Goal: Task Accomplishment & Management: Complete application form

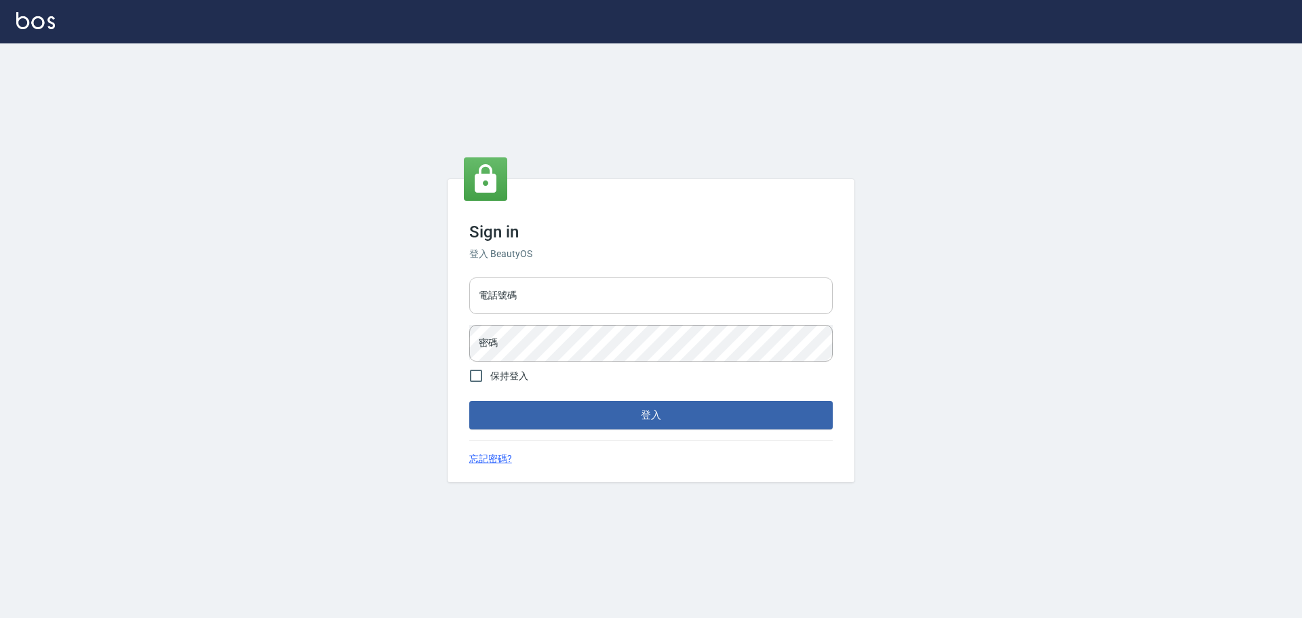
click at [540, 307] on input "電話號碼" at bounding box center [651, 295] width 364 height 37
type input "0922982220"
click at [469, 401] on button "登入" at bounding box center [651, 415] width 364 height 28
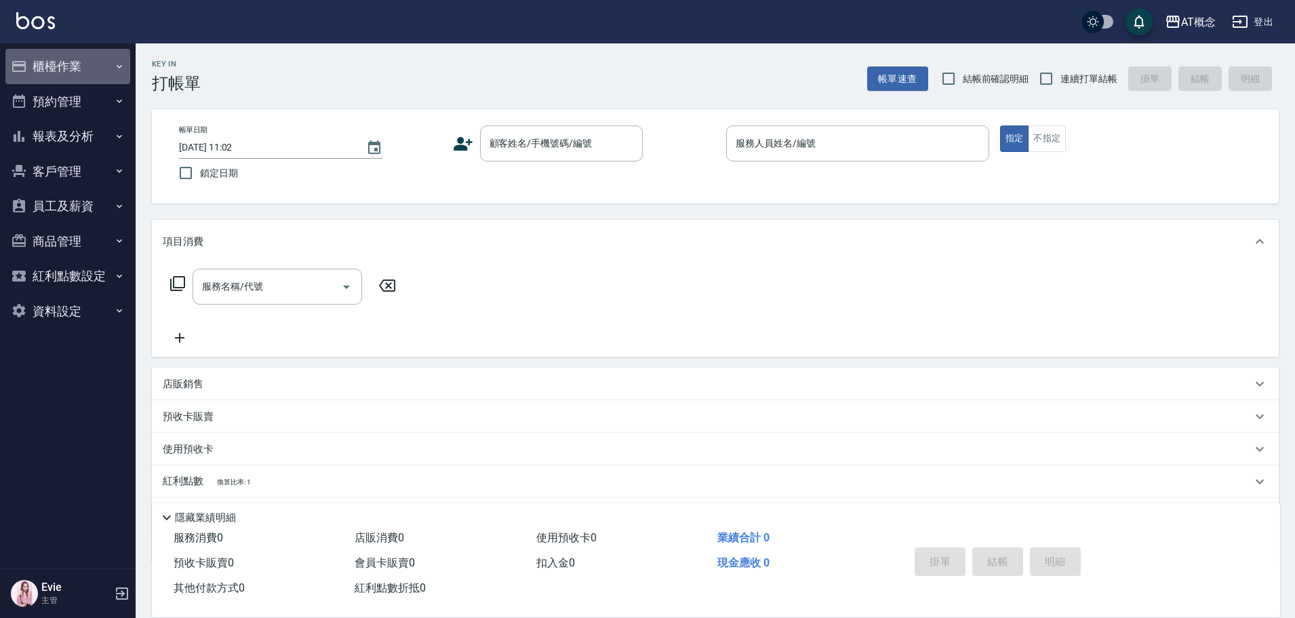
click at [53, 69] on button "櫃檯作業" at bounding box center [67, 66] width 125 height 35
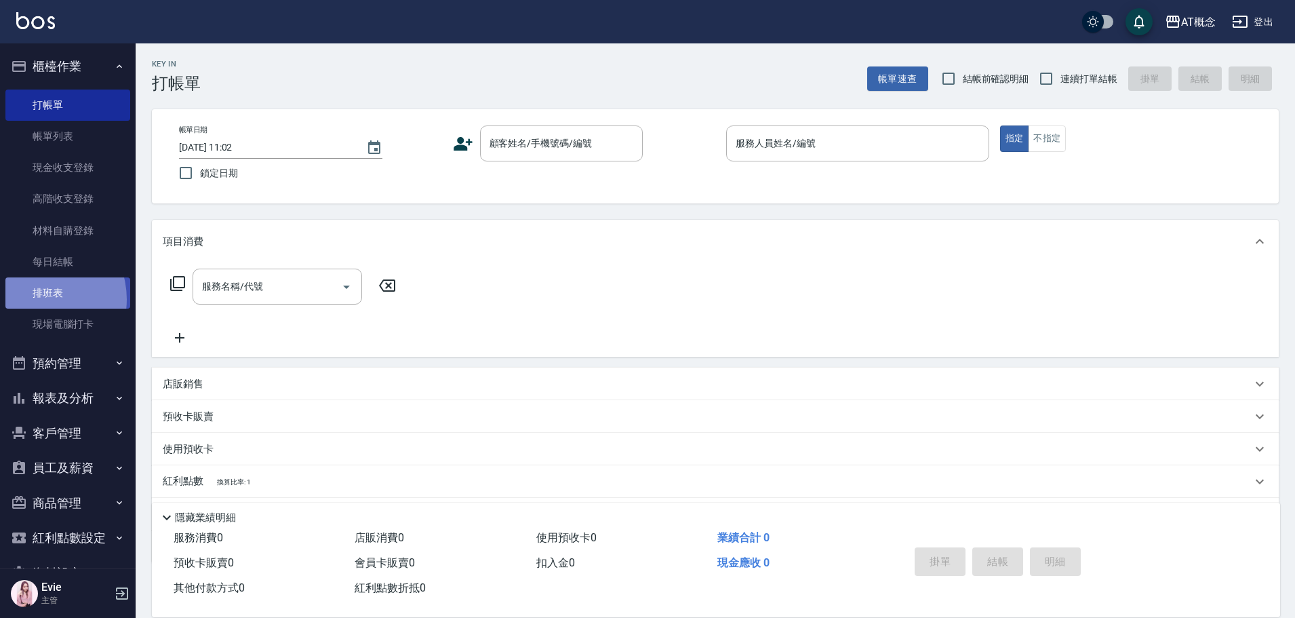
click at [38, 298] on link "排班表" at bounding box center [67, 292] width 125 height 31
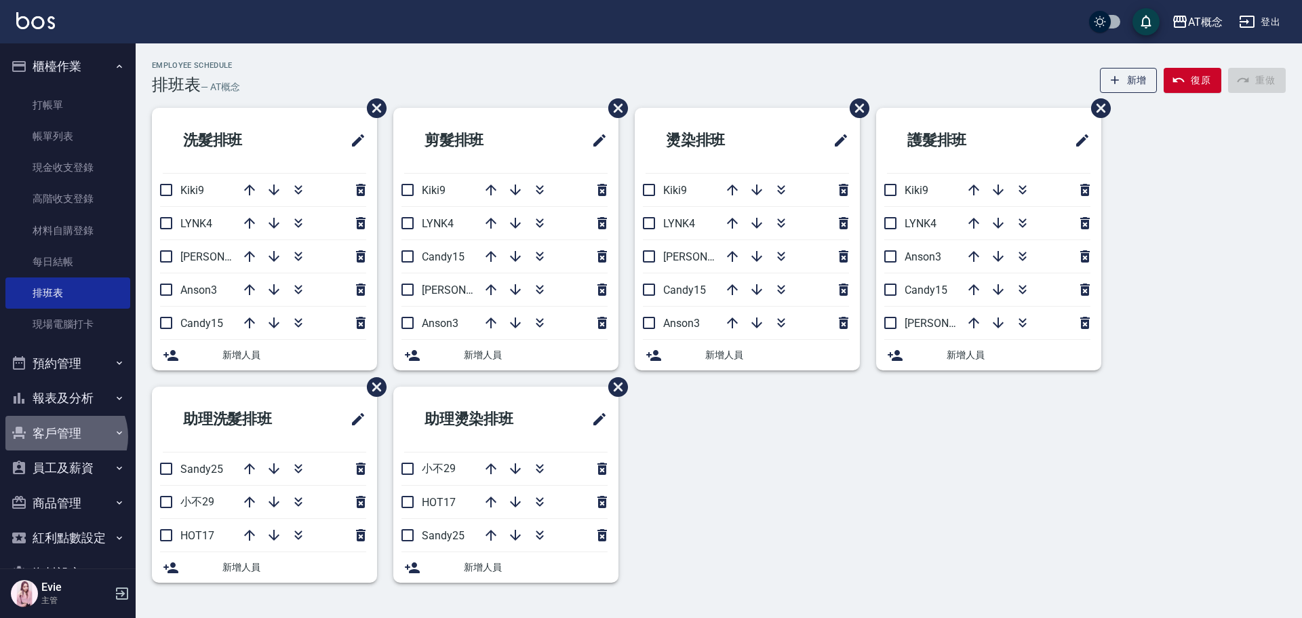
click at [64, 436] on button "客戶管理" at bounding box center [67, 433] width 125 height 35
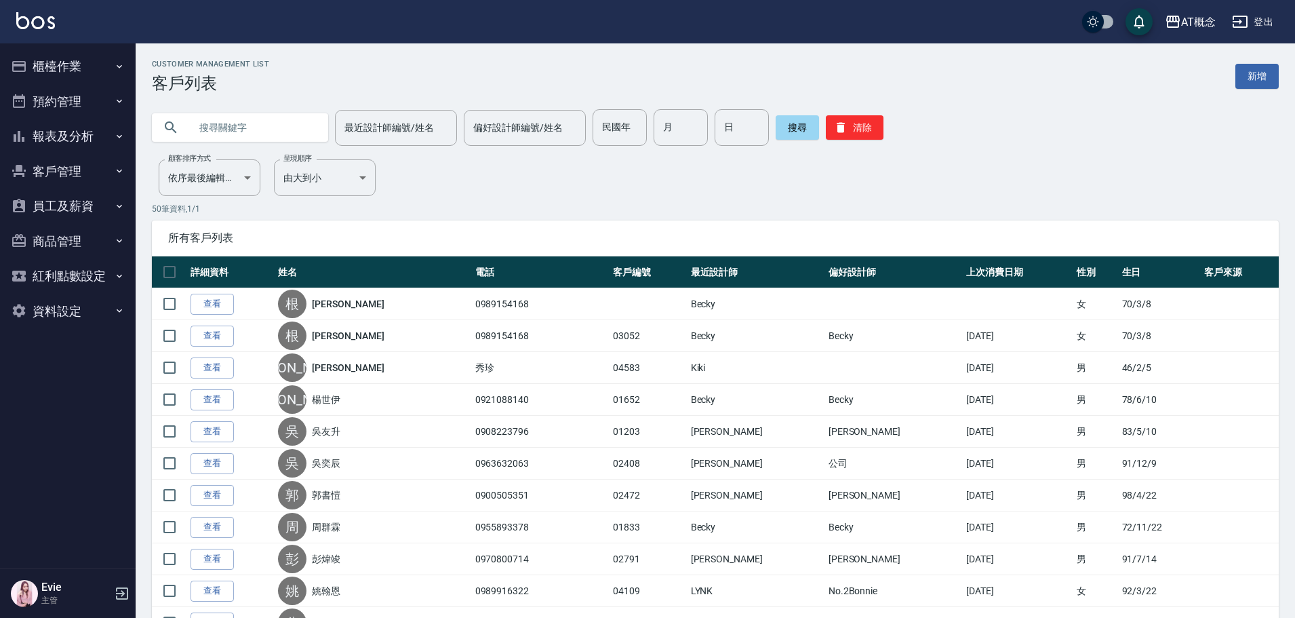
click at [241, 130] on input "text" at bounding box center [254, 127] width 128 height 37
type input "l"
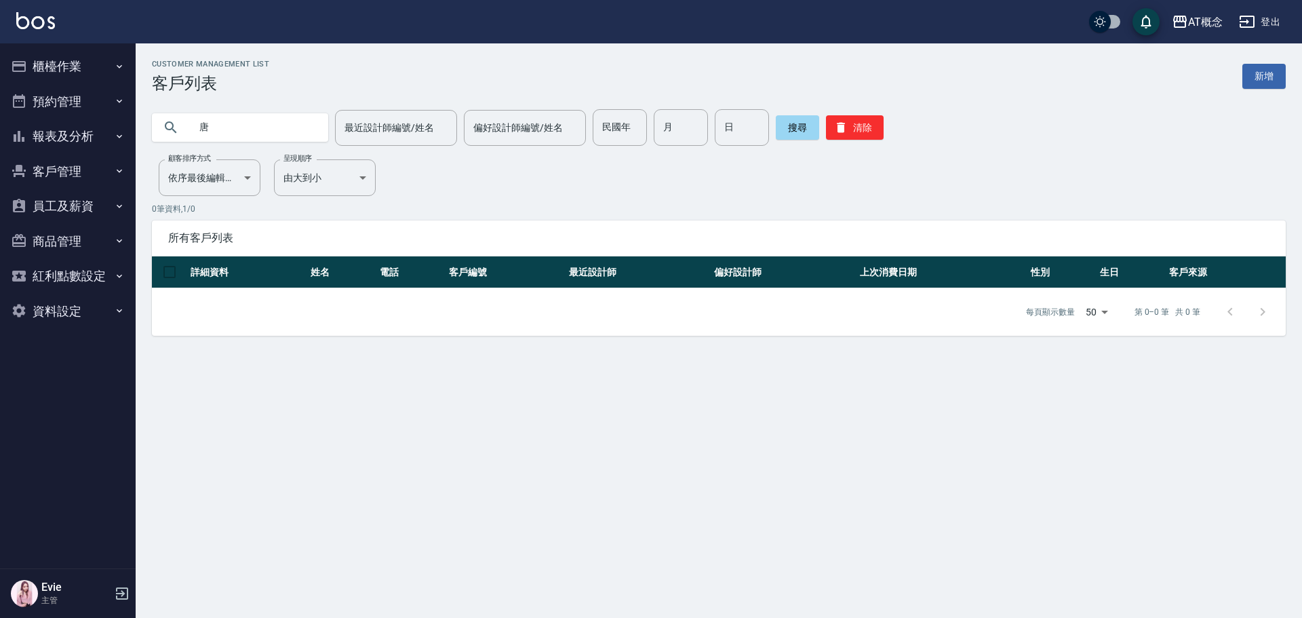
type input "唐"
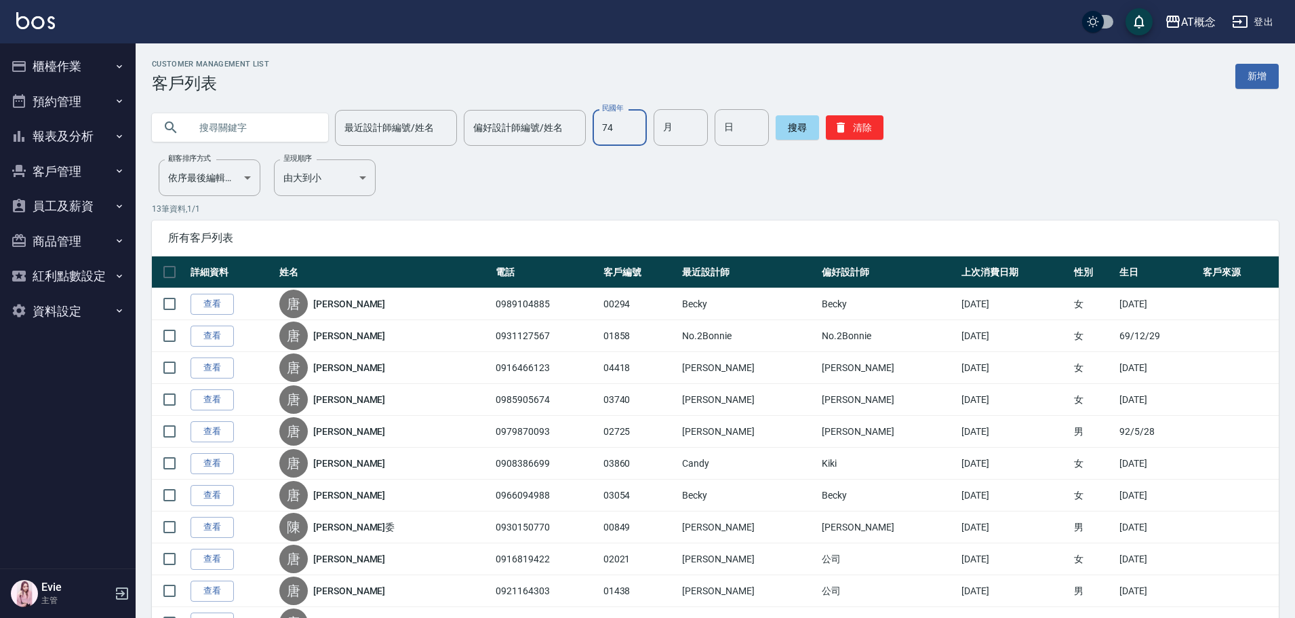
type input "74"
type input "12"
type input "23"
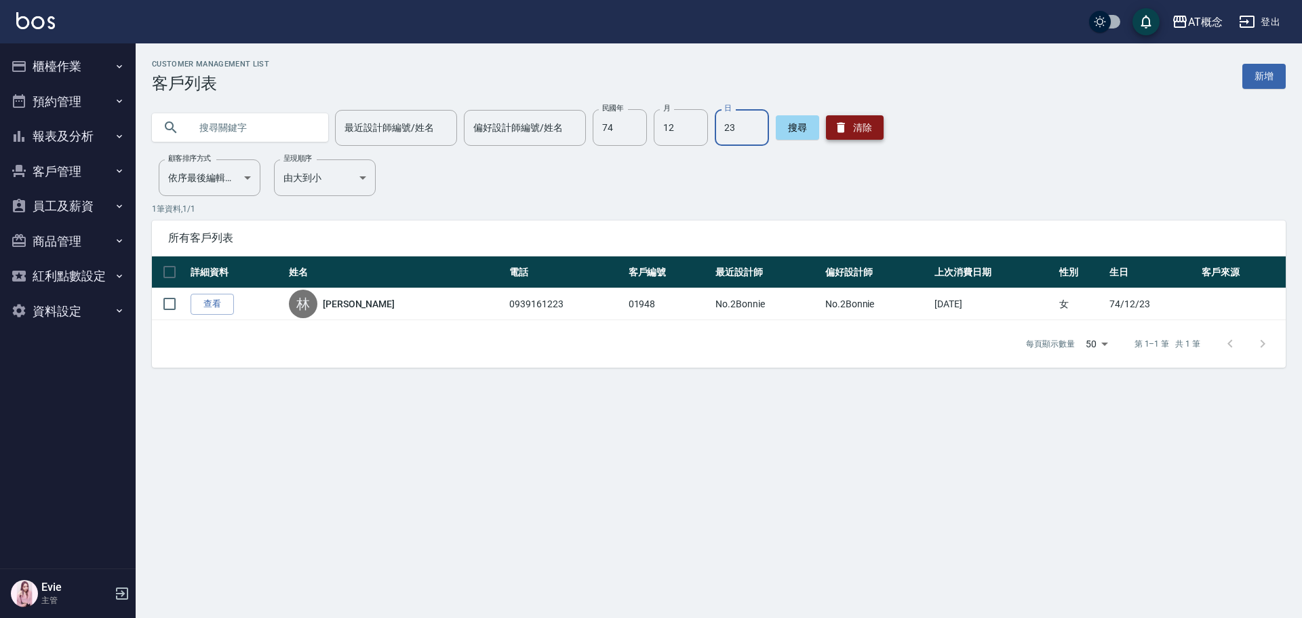
click at [845, 125] on button "清除" at bounding box center [855, 127] width 58 height 24
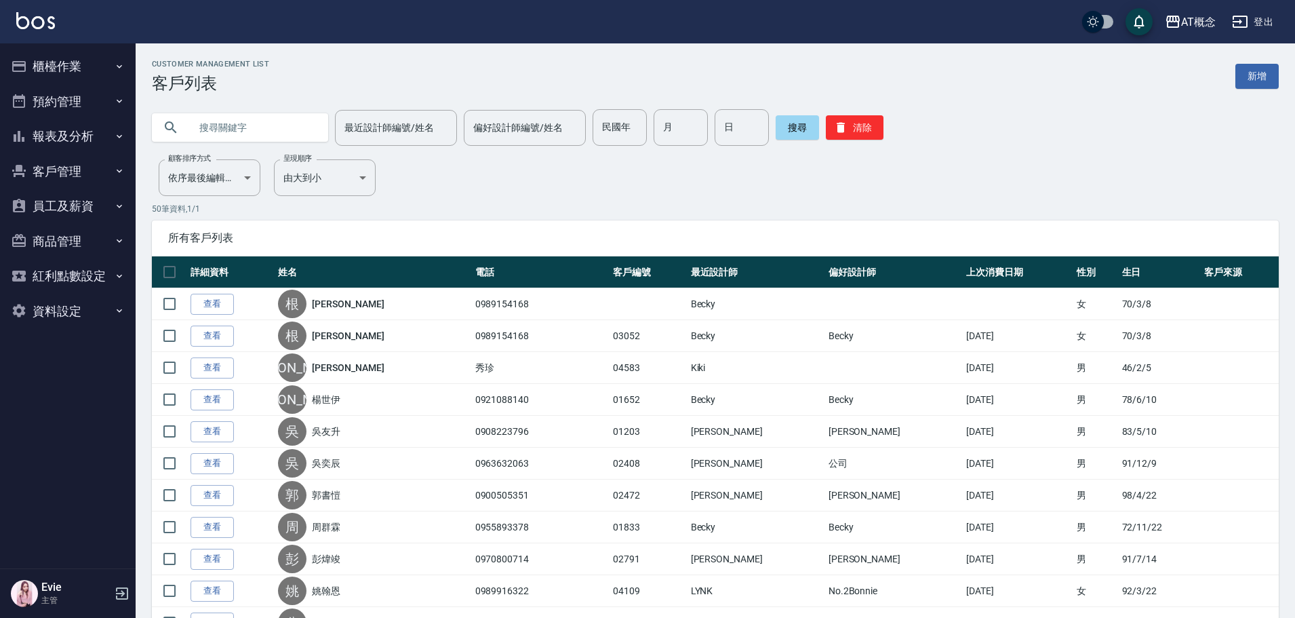
click at [245, 134] on input "text" at bounding box center [254, 127] width 128 height 37
type input "04319"
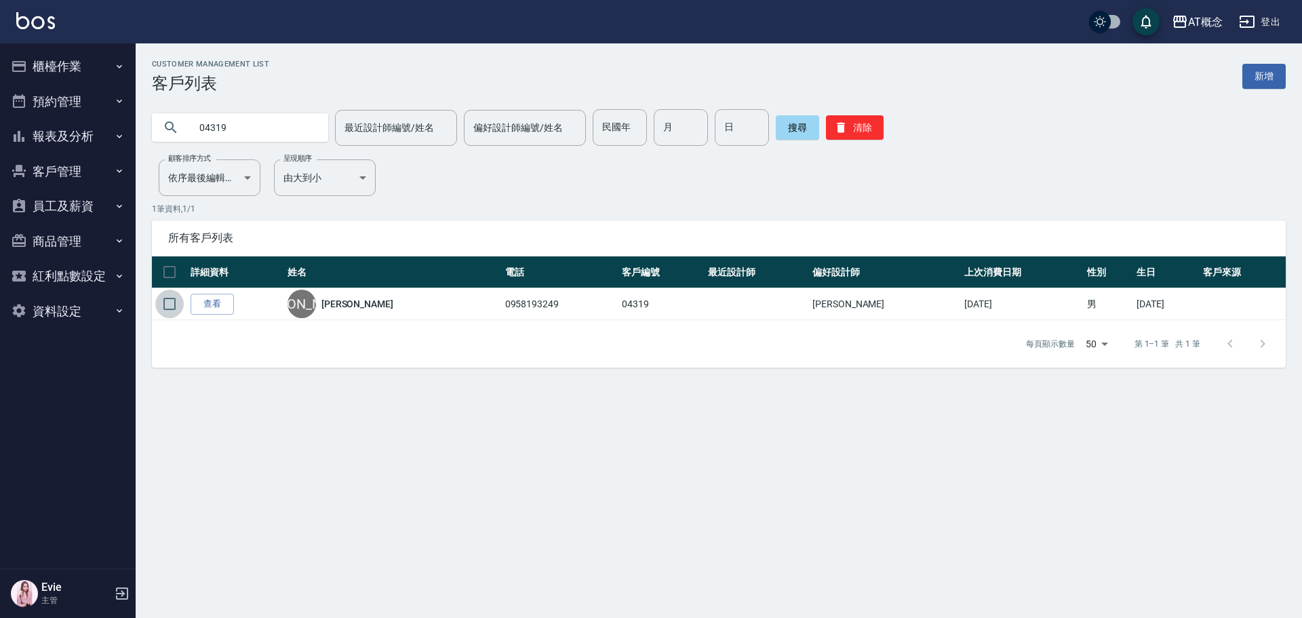
drag, startPoint x: 171, startPoint y: 304, endPoint x: 564, endPoint y: 451, distance: 420.0
click at [170, 304] on input "checkbox" at bounding box center [169, 304] width 28 height 28
checkbox input "true"
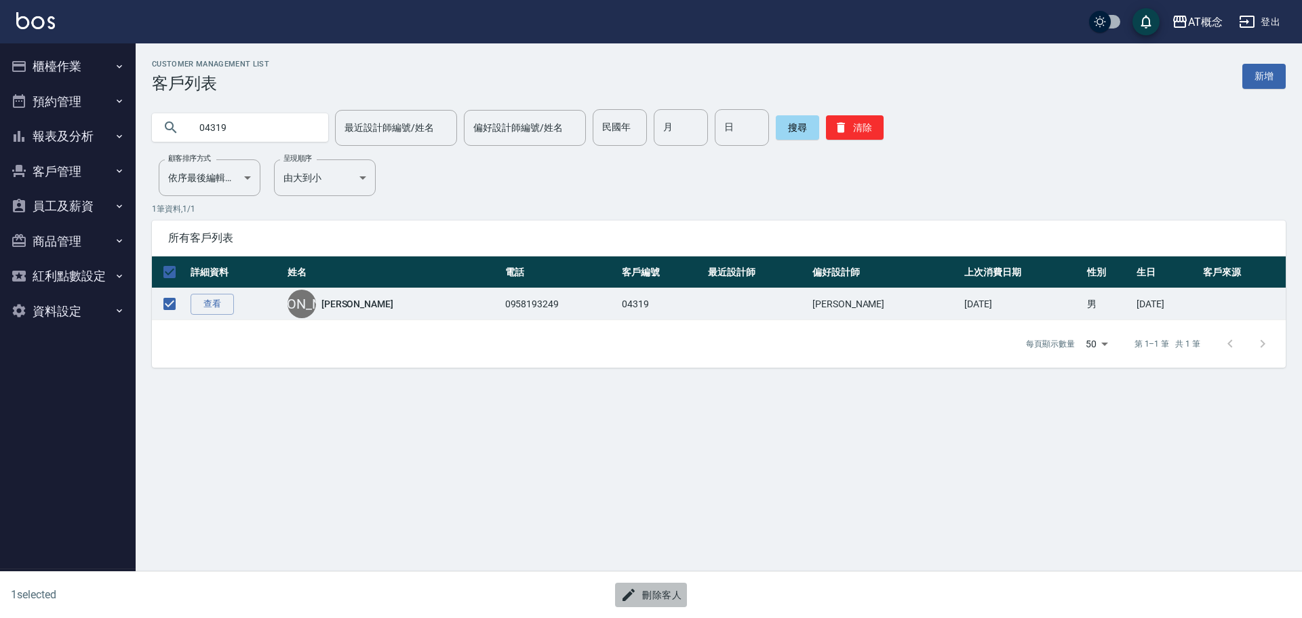
click at [669, 591] on button "刪除客人" at bounding box center [651, 595] width 72 height 25
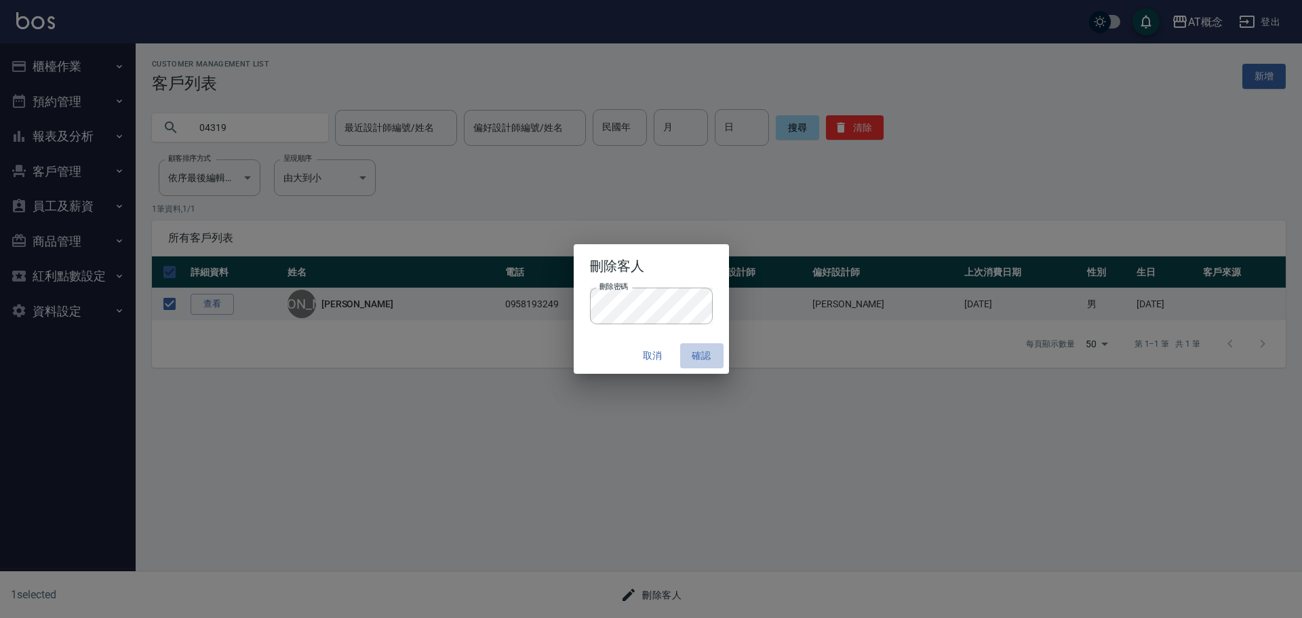
click at [708, 361] on button "確認" at bounding box center [701, 355] width 43 height 25
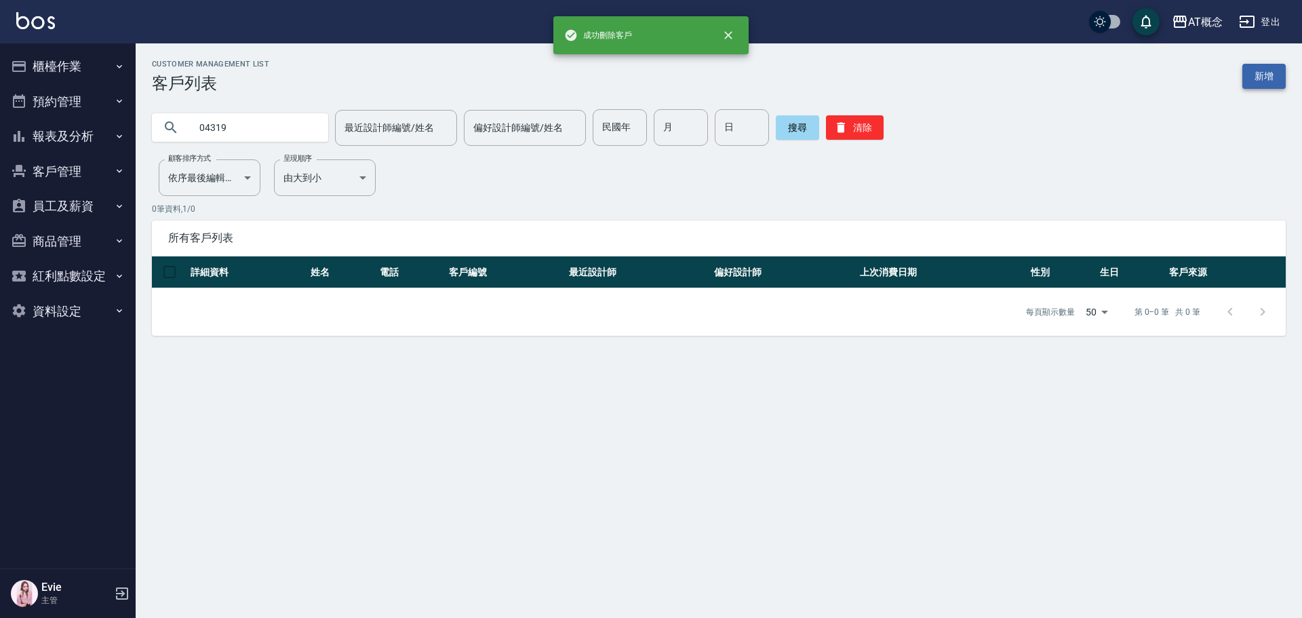
click at [1270, 79] on link "新增" at bounding box center [1264, 76] width 43 height 25
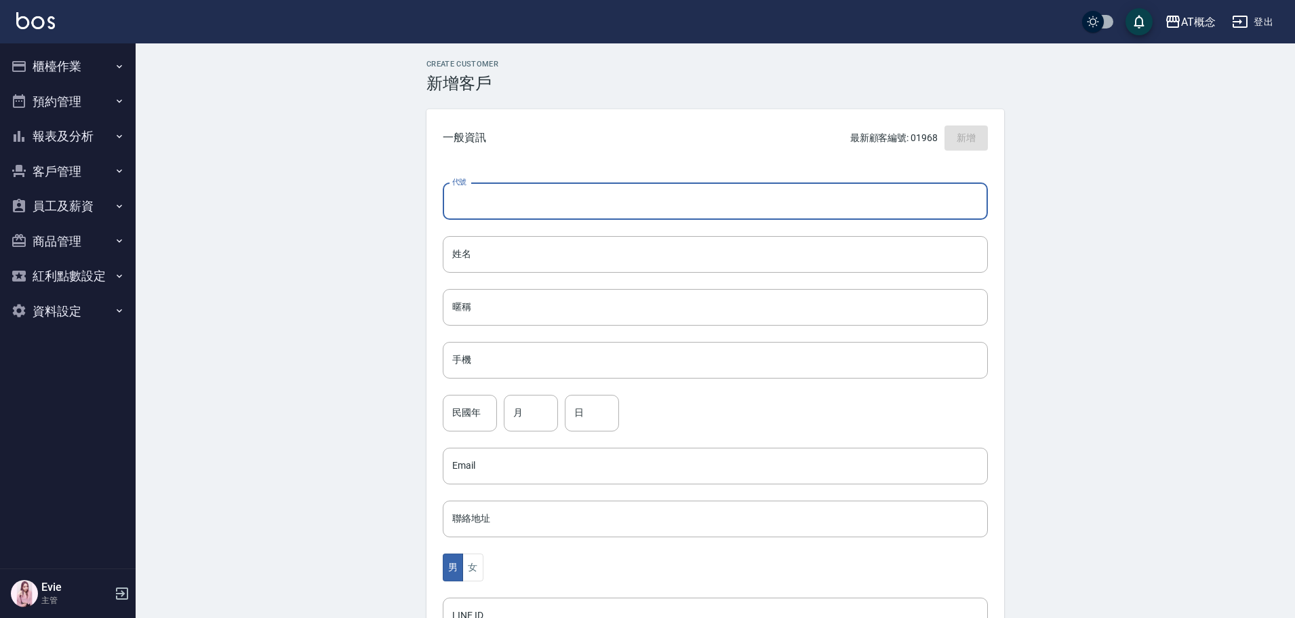
click at [581, 197] on input "代號" at bounding box center [715, 201] width 545 height 37
type input "04319"
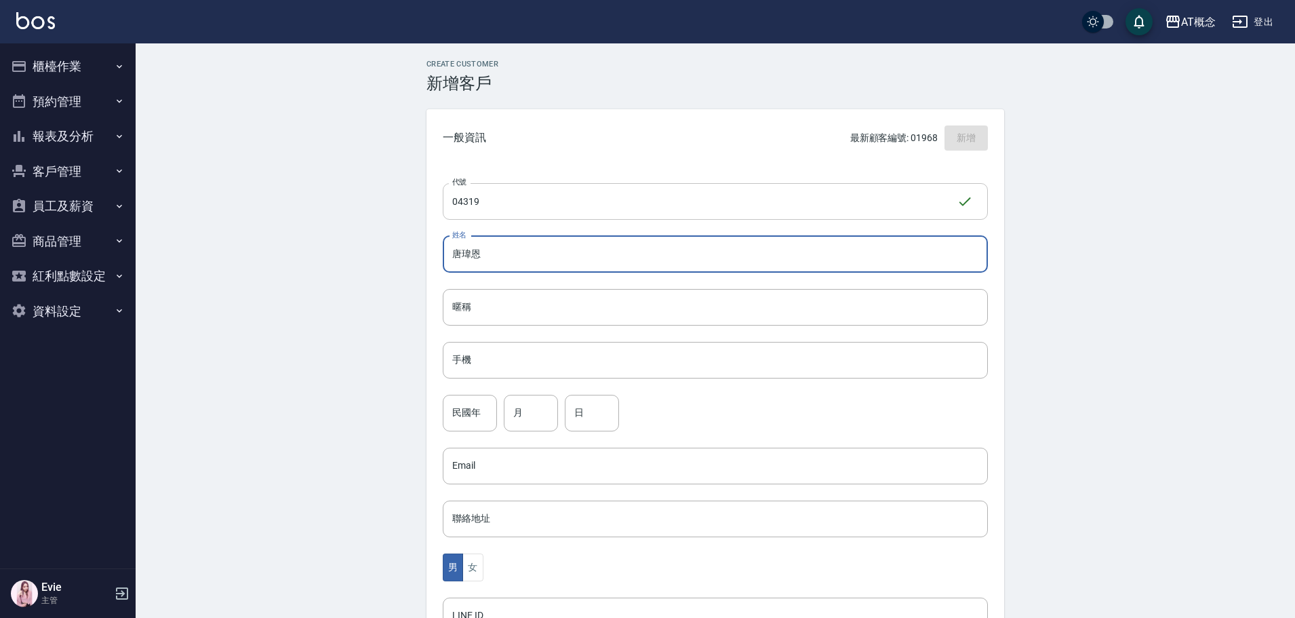
type input "唐瑋恩"
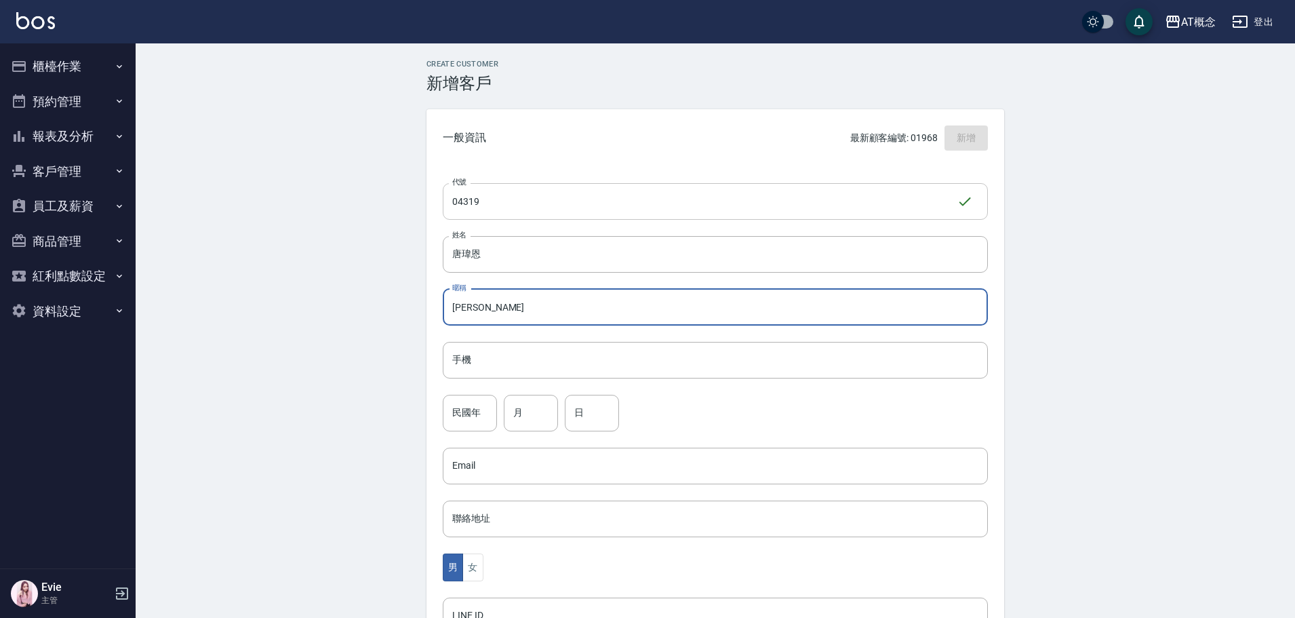
type input "[PERSON_NAME]"
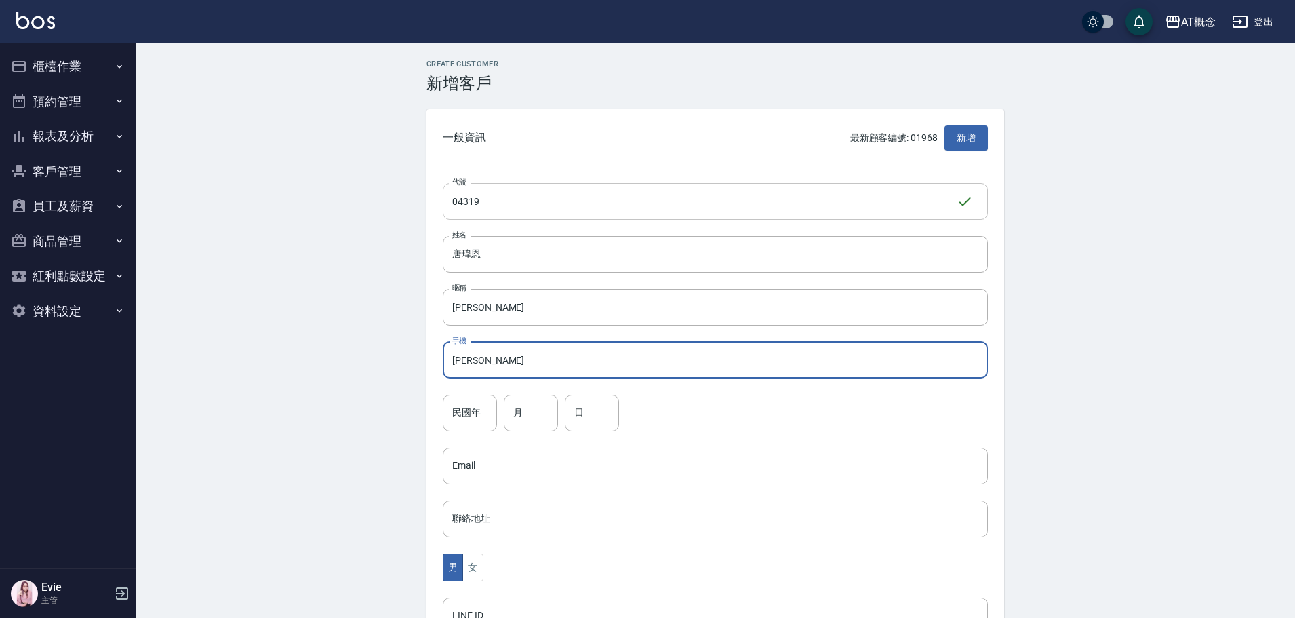
type input "[PERSON_NAME]"
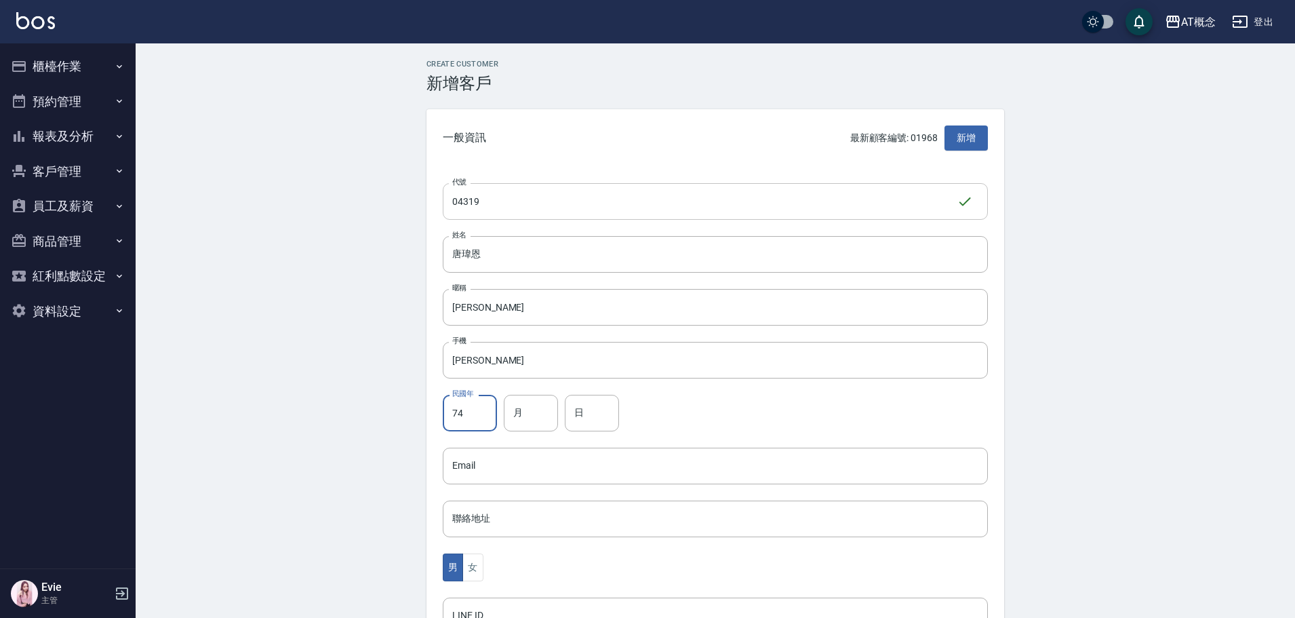
type input "74"
type input "12"
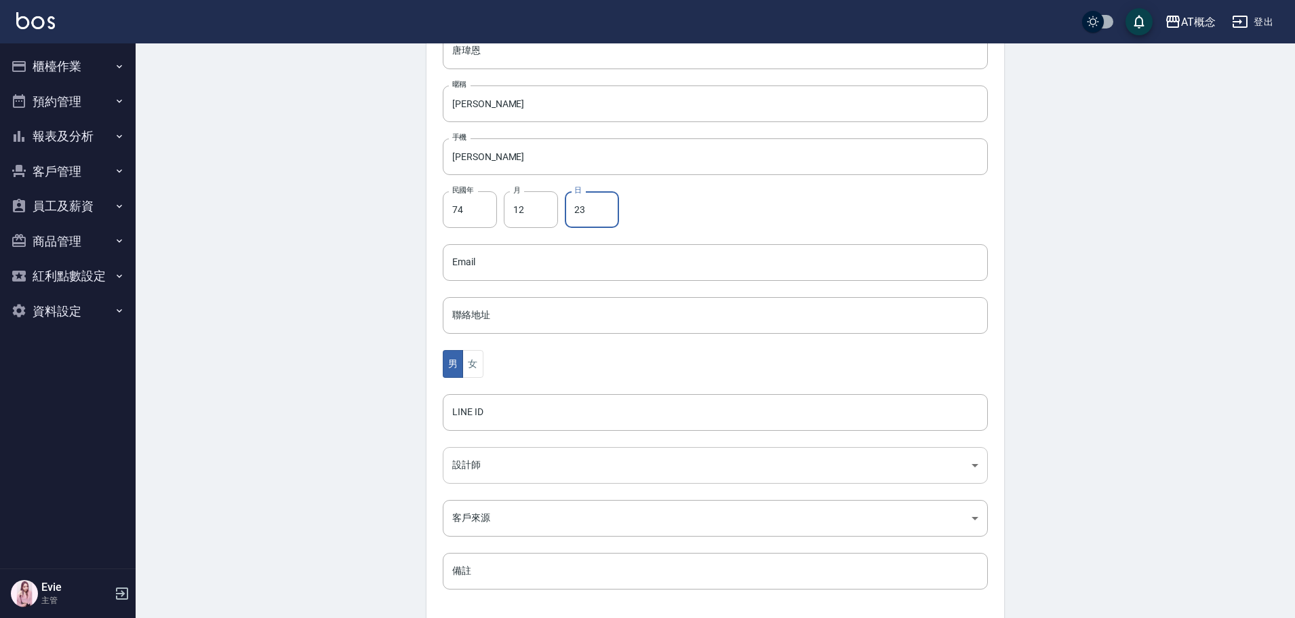
type input "23"
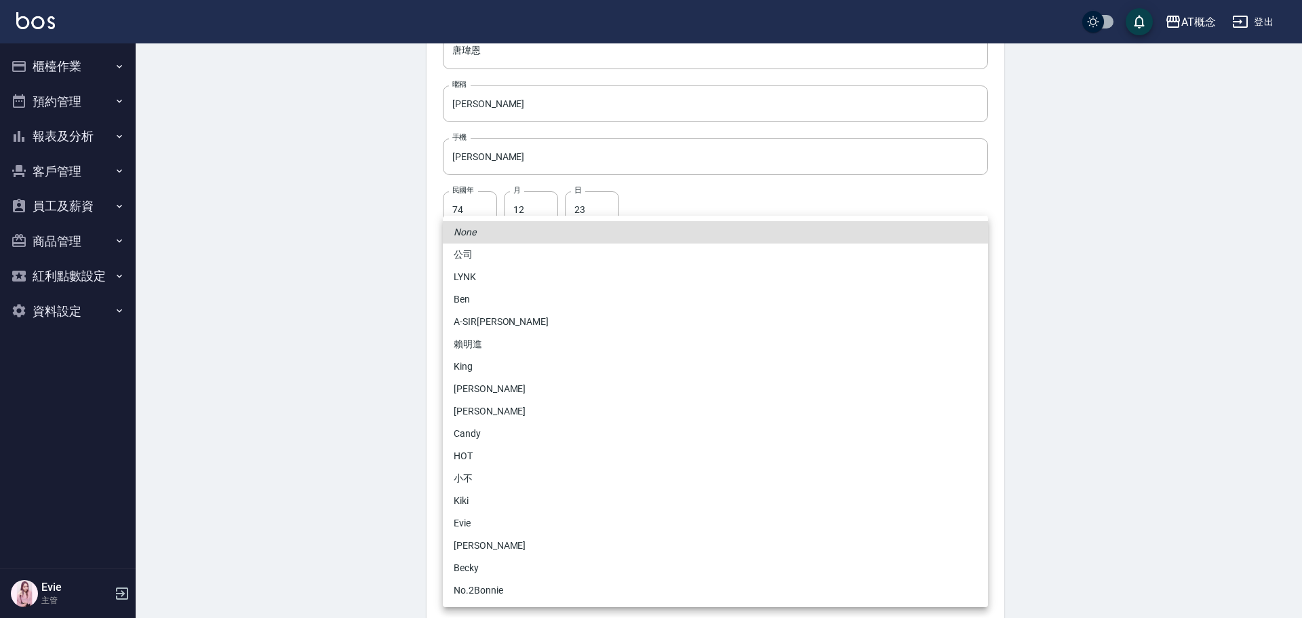
click at [492, 466] on body "AT概念 登出 櫃檯作業 打帳單 帳單列表 現金收支登錄 高階收支登錄 材料自購登錄 每日結帳 排班表 現場電腦打卡 預約管理 預約管理 單日預約紀錄 單週預…" at bounding box center [651, 238] width 1302 height 883
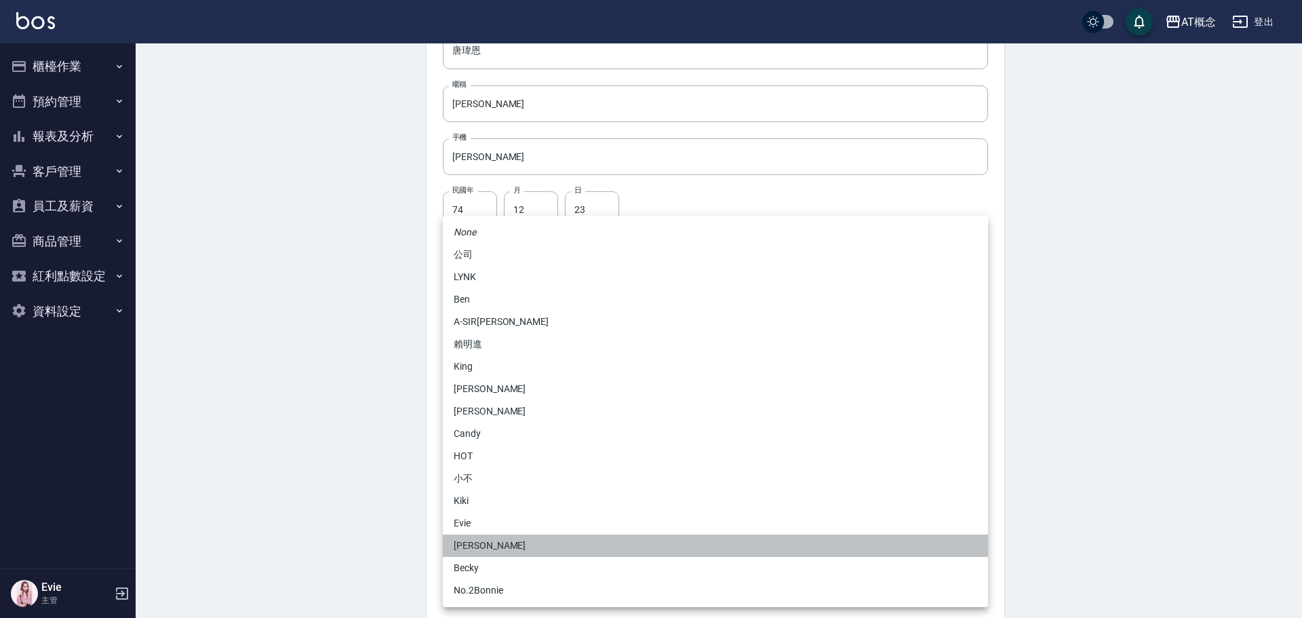
click at [477, 541] on li "[PERSON_NAME]" at bounding box center [715, 545] width 545 height 22
type input "6d66dedd-d7e3-492f-8c05-f4e40e3a1c36"
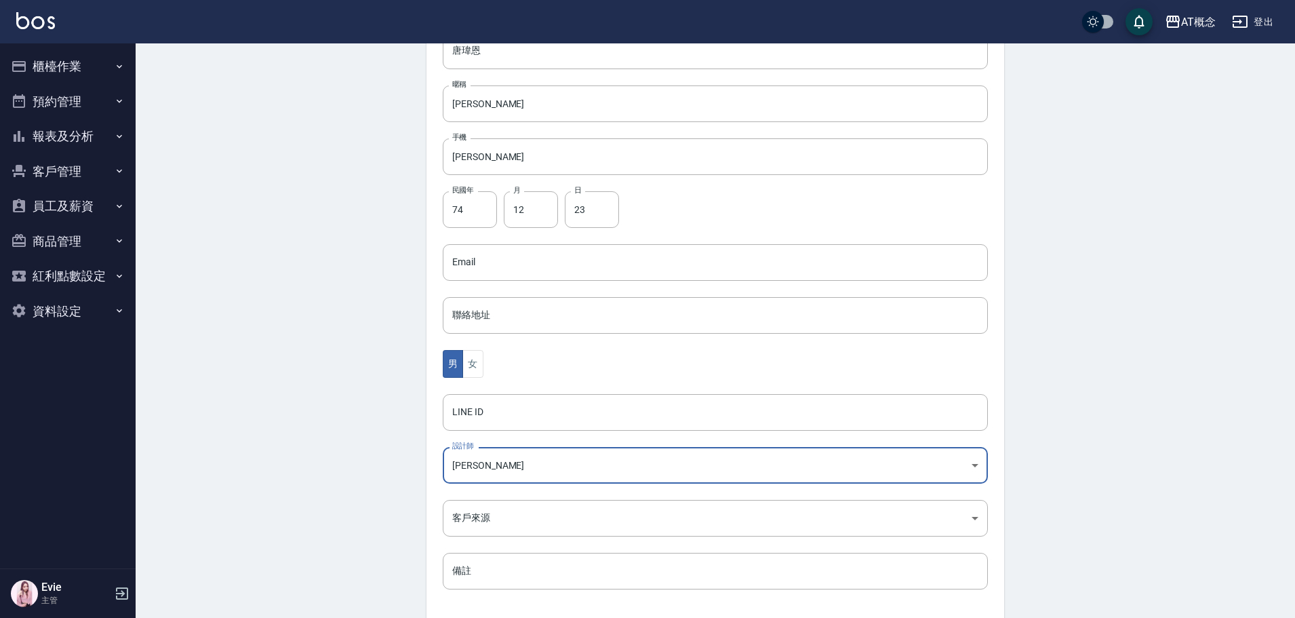
scroll to position [265, 0]
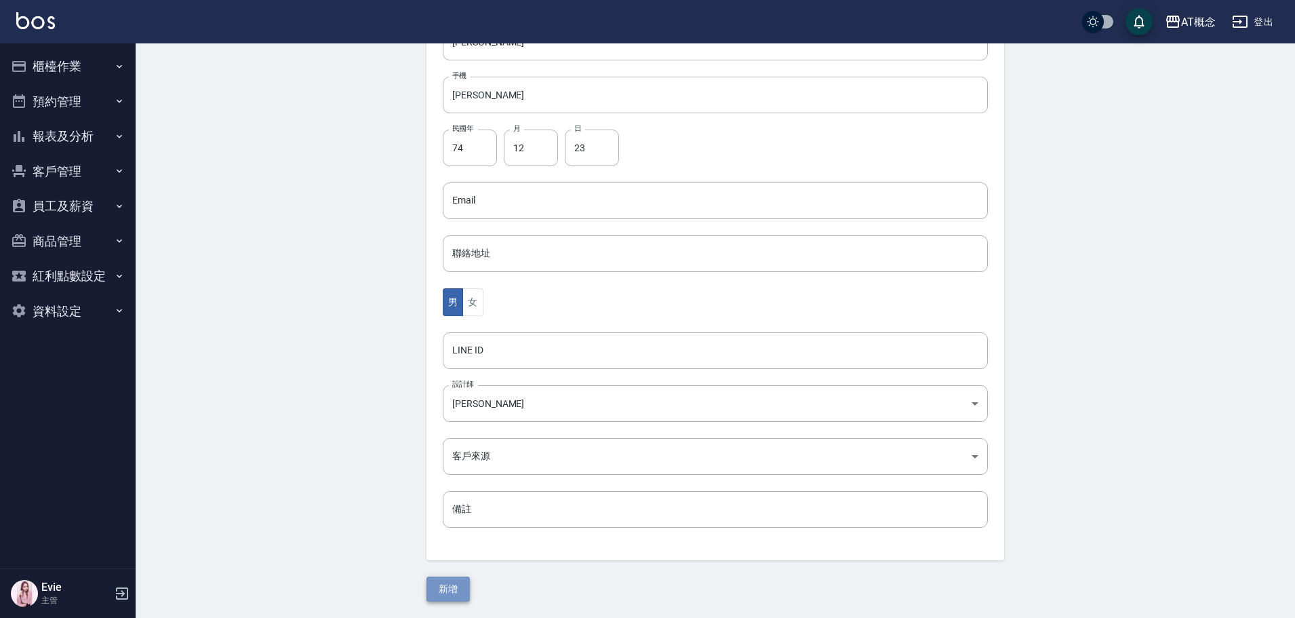
click at [457, 593] on button "新增" at bounding box center [448, 589] width 43 height 25
